Goal: Task Accomplishment & Management: Use online tool/utility

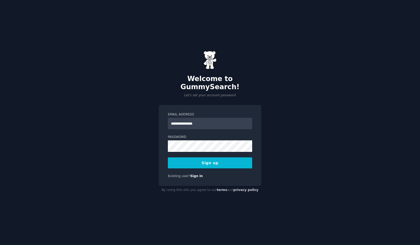
type input "**********"
click at [198, 157] on button "Sign up" at bounding box center [210, 162] width 84 height 11
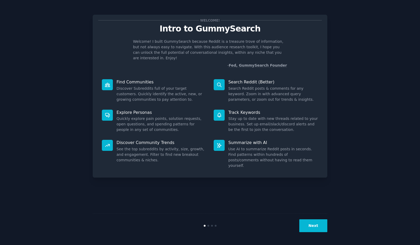
click at [314, 227] on button "Next" at bounding box center [313, 225] width 28 height 13
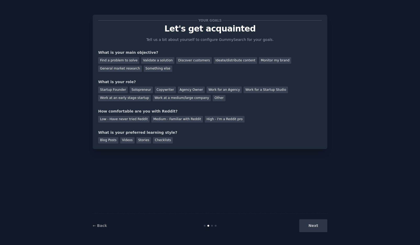
click at [272, 55] on div "Find a problem to solve Validate a solution Discover customers Ideate/distribut…" at bounding box center [210, 63] width 224 height 17
click at [268, 60] on div "Monitor my brand" at bounding box center [275, 60] width 32 height 7
click at [214, 61] on div "Ideate/distribute content" at bounding box center [235, 60] width 43 height 7
click at [183, 61] on div "Discover customers" at bounding box center [193, 60] width 35 height 7
click at [124, 68] on div "General market research" at bounding box center [120, 68] width 44 height 7
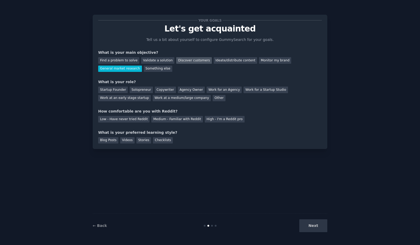
click at [196, 62] on div "Discover customers" at bounding box center [193, 60] width 35 height 7
click at [154, 96] on div "Work at a medium/large company" at bounding box center [182, 98] width 58 height 7
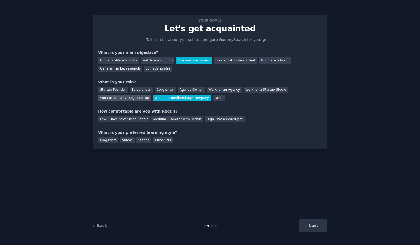
click at [124, 98] on div "Work at an early stage startup" at bounding box center [124, 98] width 53 height 7
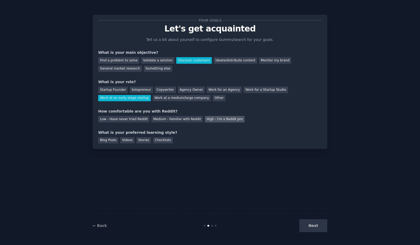
click at [212, 116] on div "High - I'm a Reddit pro" at bounding box center [225, 119] width 40 height 7
click at [107, 138] on div "Blog Posts" at bounding box center [108, 140] width 20 height 7
click at [308, 226] on button "Next" at bounding box center [313, 225] width 28 height 13
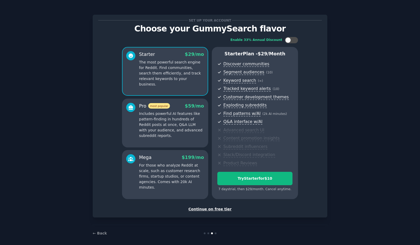
click at [215, 207] on div "Continue on free tier" at bounding box center [210, 209] width 224 height 6
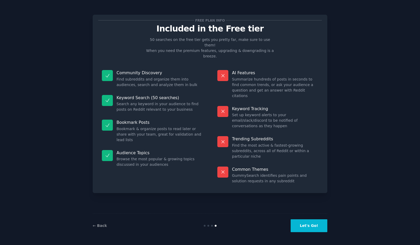
click at [308, 226] on button "Let's Go!" at bounding box center [309, 225] width 37 height 13
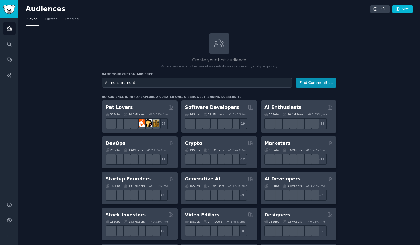
type input "AI measurement"
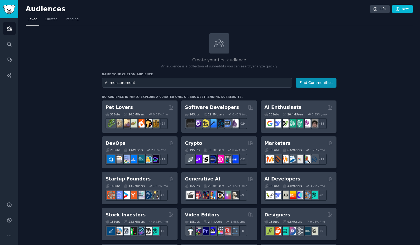
click at [296, 78] on button "Find Communities" at bounding box center [316, 83] width 41 height 10
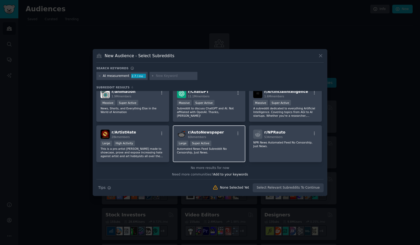
scroll to position [8, 0]
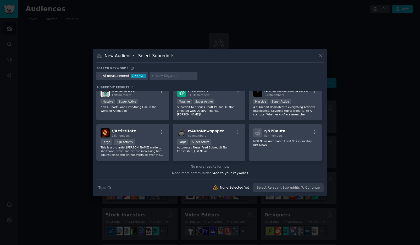
click at [320, 56] on icon at bounding box center [321, 56] width 6 height 6
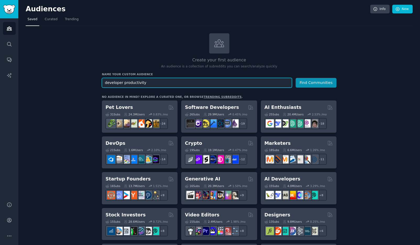
type input "developer productivity"
click at [296, 78] on button "Find Communities" at bounding box center [316, 83] width 41 height 10
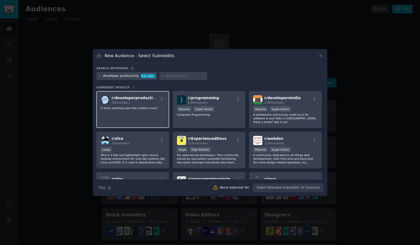
click at [130, 120] on div "r/ developerproductivity 585 members Is there anything else that matters more?" at bounding box center [132, 109] width 73 height 37
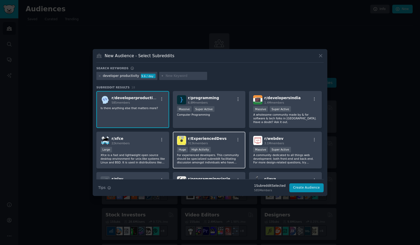
click at [222, 150] on div "Huge High Activity" at bounding box center [209, 150] width 64 height 7
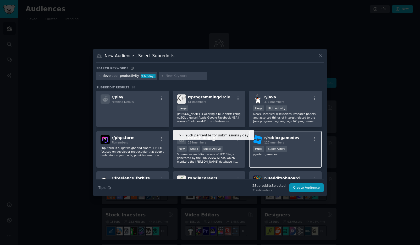
scroll to position [81, 0]
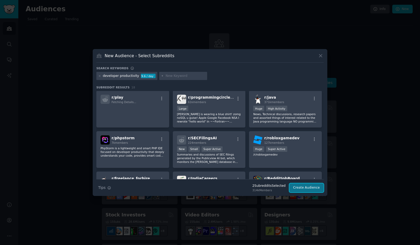
click at [305, 189] on button "Create Audience" at bounding box center [306, 187] width 35 height 9
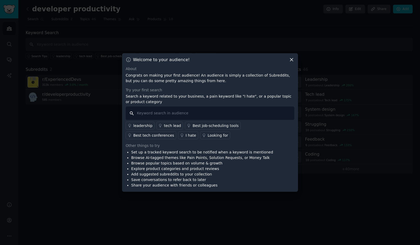
click at [231, 113] on input "text" at bounding box center [210, 112] width 169 height 13
type input "developer productivity"
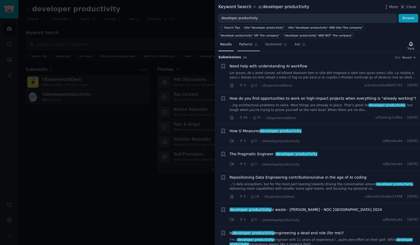
click at [249, 43] on span "Patterns" at bounding box center [245, 44] width 13 height 5
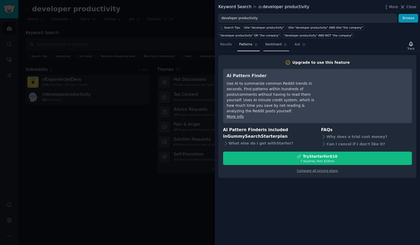
click at [266, 46] on span "Sentiment" at bounding box center [273, 44] width 17 height 5
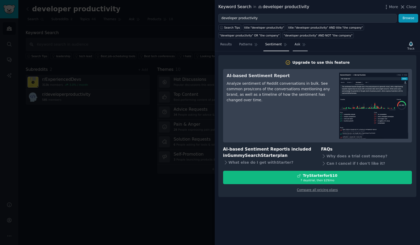
click at [294, 47] on link "Ask" at bounding box center [300, 45] width 15 height 11
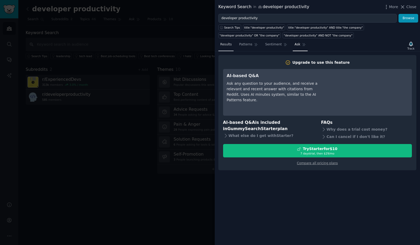
click at [230, 46] on span "Results" at bounding box center [226, 44] width 12 height 5
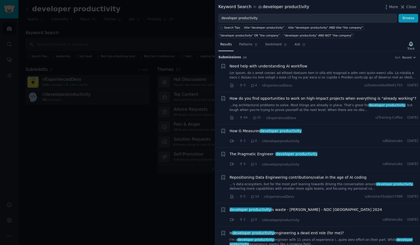
click at [408, 60] on li "+ Need help with understanding AI workflow · 0 · 4 · r/ExperiencedDevs u/Zealou…" at bounding box center [317, 76] width 205 height 32
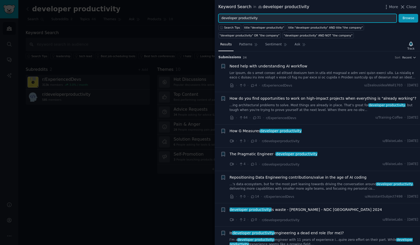
click at [299, 19] on input "developer productivity" at bounding box center [307, 18] width 178 height 9
click at [399, 14] on button "Browse" at bounding box center [409, 18] width 20 height 9
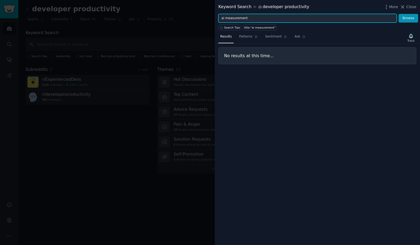
click at [299, 19] on input "ai measurement" at bounding box center [307, 18] width 178 height 9
click at [399, 14] on button "Browse" at bounding box center [409, 18] width 20 height 9
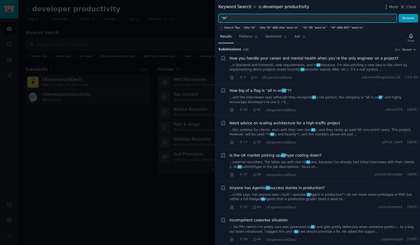
click at [399, 14] on button "Browse" at bounding box center [409, 18] width 20 height 9
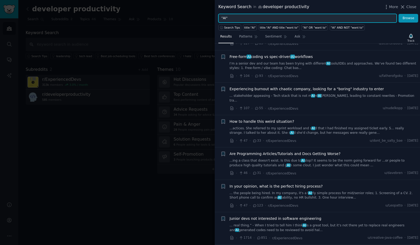
scroll to position [281, 0]
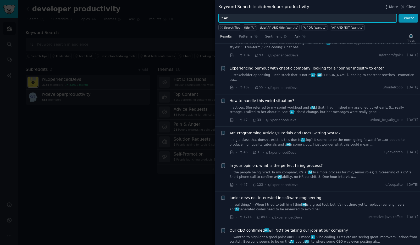
click at [227, 18] on input "" AI"" at bounding box center [307, 18] width 178 height 9
type input "" AI ""
click at [399, 14] on button "Browse" at bounding box center [409, 18] width 20 height 9
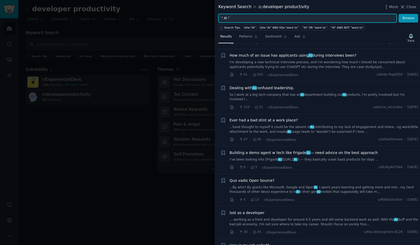
scroll to position [425, 0]
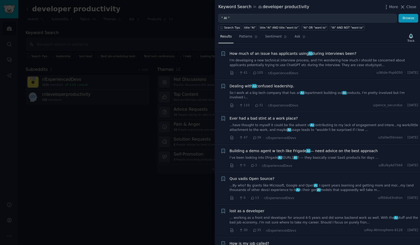
click at [276, 83] on span "Dealing with AI confused leadership." at bounding box center [262, 86] width 65 height 6
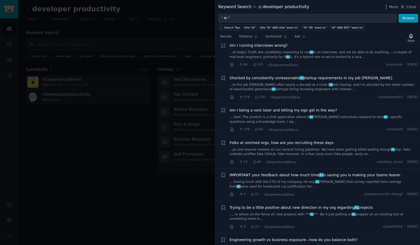
scroll to position [987, 0]
